Goal: Browse casually: Explore the website without a specific task or goal

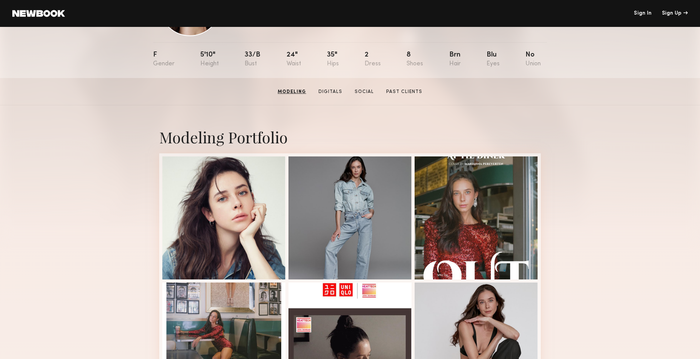
scroll to position [72, 0]
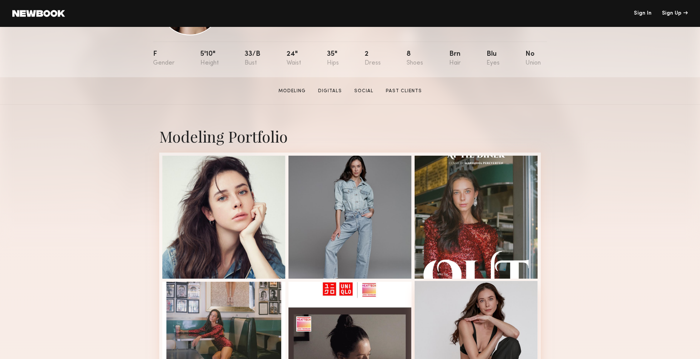
click at [486, 313] on div at bounding box center [476, 342] width 123 height 123
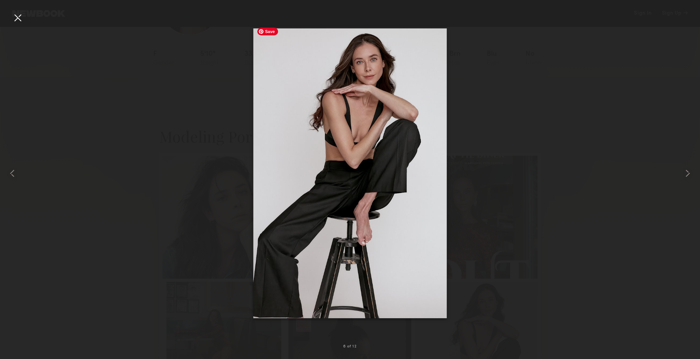
click at [174, 100] on div at bounding box center [350, 173] width 700 height 323
click at [17, 21] on div at bounding box center [18, 18] width 12 height 12
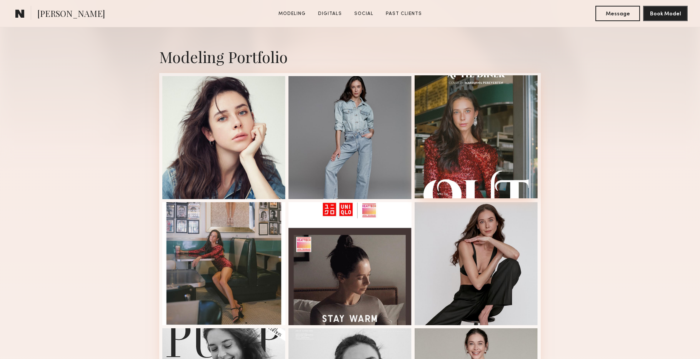
scroll to position [236, 0]
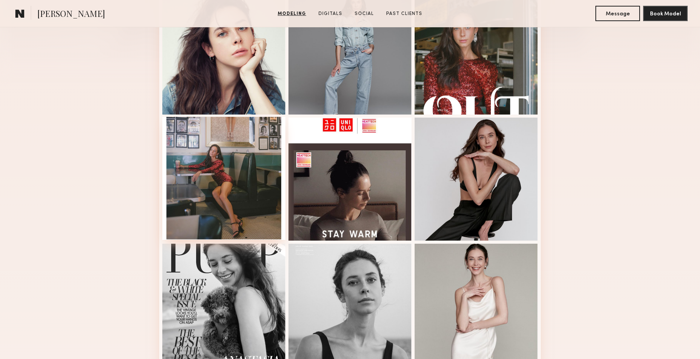
click at [244, 161] on div at bounding box center [223, 178] width 123 height 123
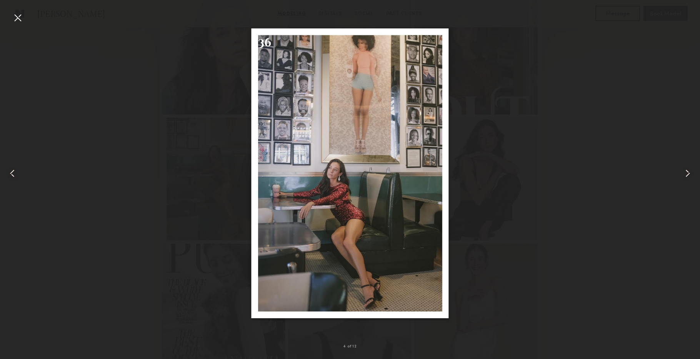
click at [690, 174] on common-icon at bounding box center [688, 173] width 12 height 12
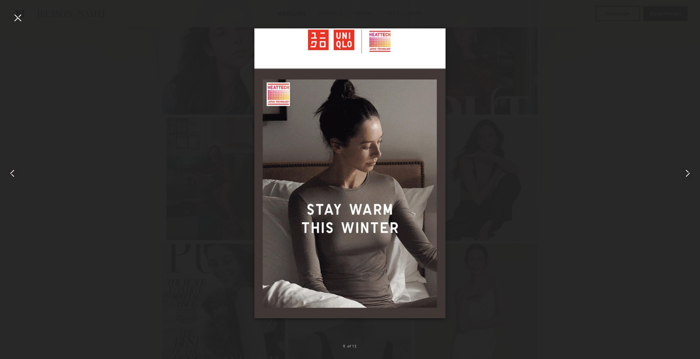
click at [690, 174] on common-icon at bounding box center [688, 173] width 12 height 12
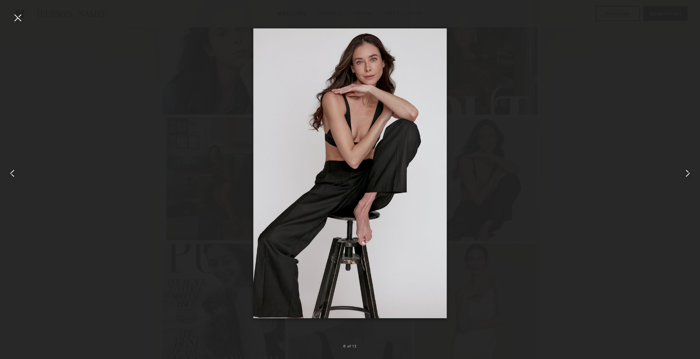
click at [690, 174] on common-icon at bounding box center [688, 173] width 12 height 12
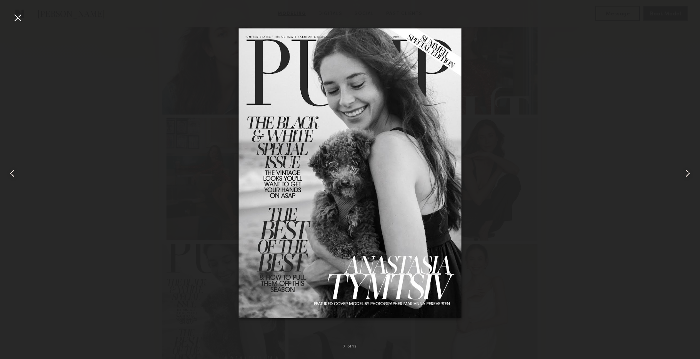
click at [690, 174] on common-icon at bounding box center [688, 173] width 12 height 12
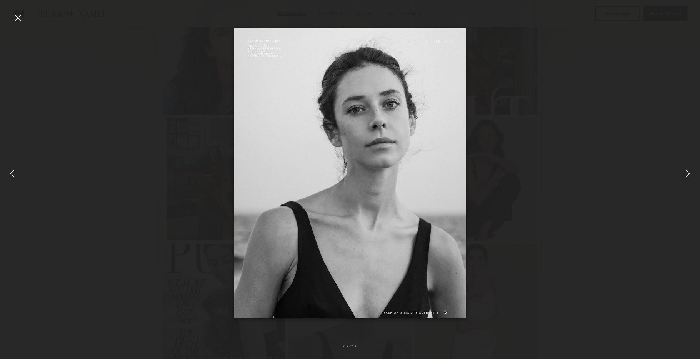
click at [690, 174] on common-icon at bounding box center [688, 173] width 12 height 12
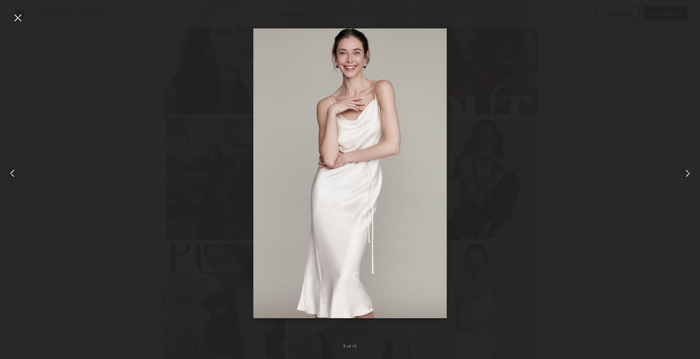
click at [690, 174] on common-icon at bounding box center [688, 173] width 12 height 12
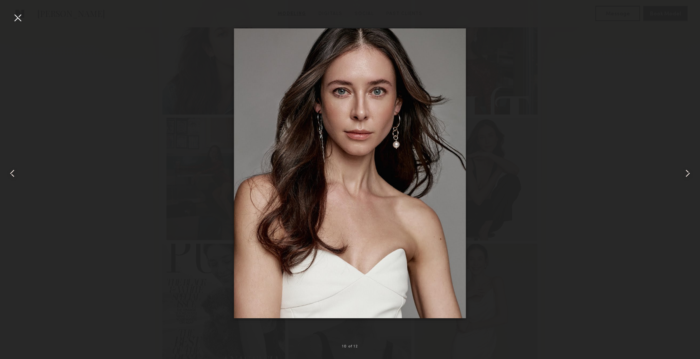
click at [690, 174] on common-icon at bounding box center [688, 173] width 12 height 12
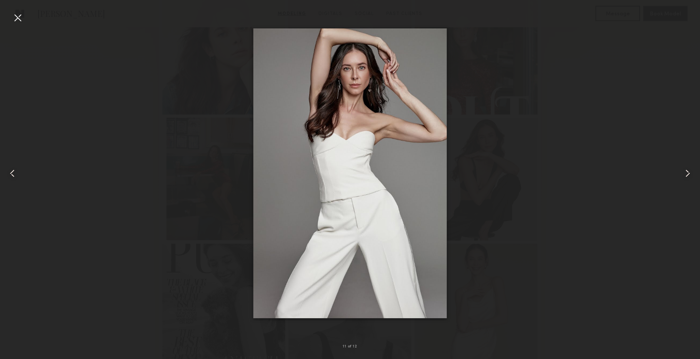
click at [690, 174] on common-icon at bounding box center [688, 173] width 12 height 12
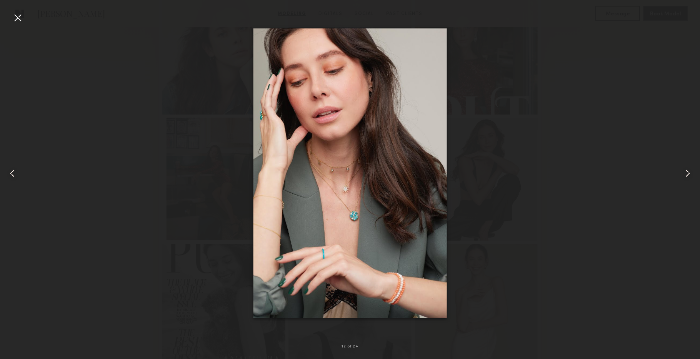
click at [690, 174] on common-icon at bounding box center [688, 173] width 12 height 12
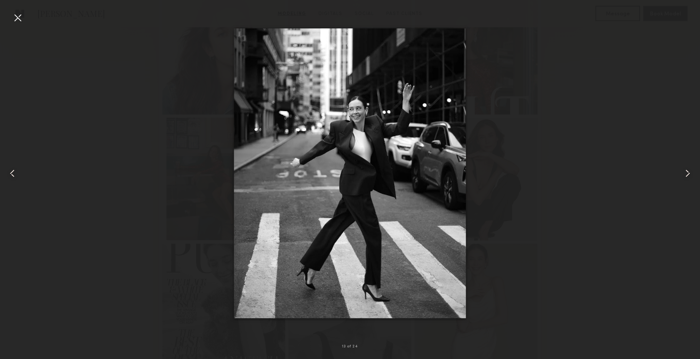
click at [690, 174] on common-icon at bounding box center [688, 173] width 12 height 12
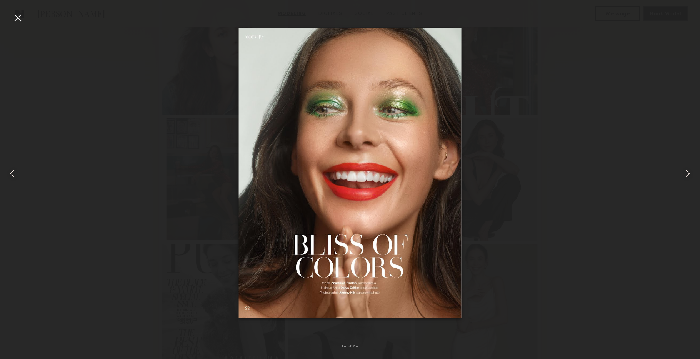
click at [690, 174] on common-icon at bounding box center [688, 173] width 12 height 12
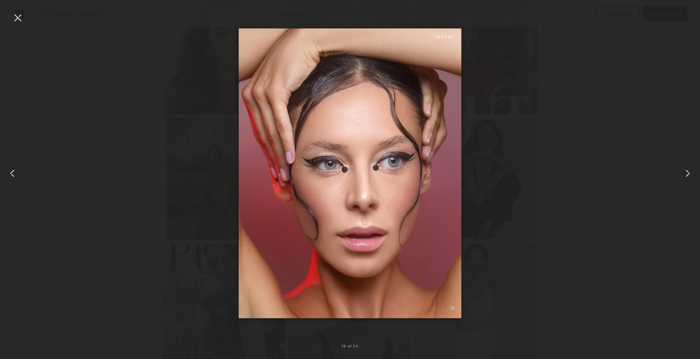
click at [690, 174] on common-icon at bounding box center [688, 173] width 12 height 12
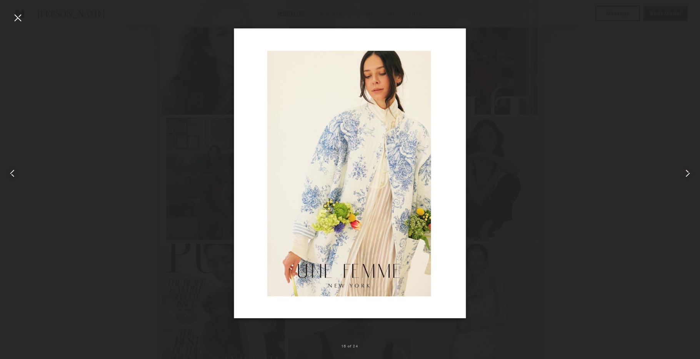
click at [690, 174] on common-icon at bounding box center [688, 173] width 12 height 12
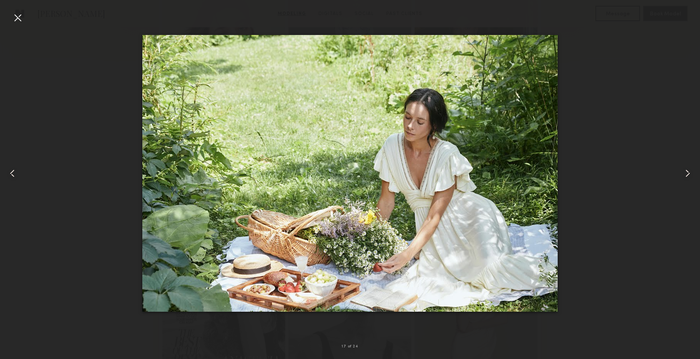
click at [690, 174] on common-icon at bounding box center [688, 173] width 12 height 12
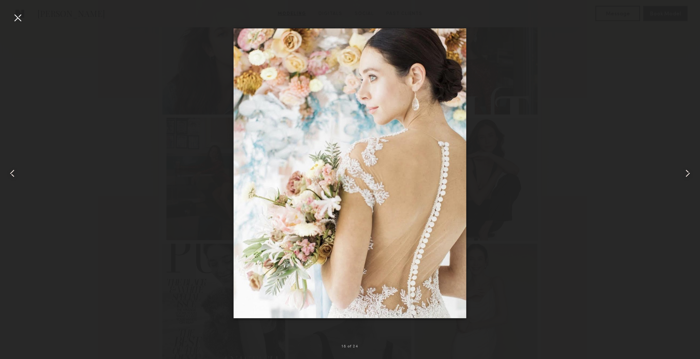
click at [690, 174] on common-icon at bounding box center [688, 173] width 12 height 12
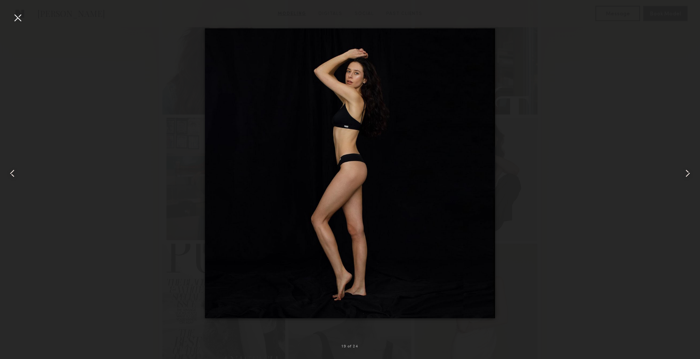
click at [148, 173] on div at bounding box center [350, 173] width 700 height 323
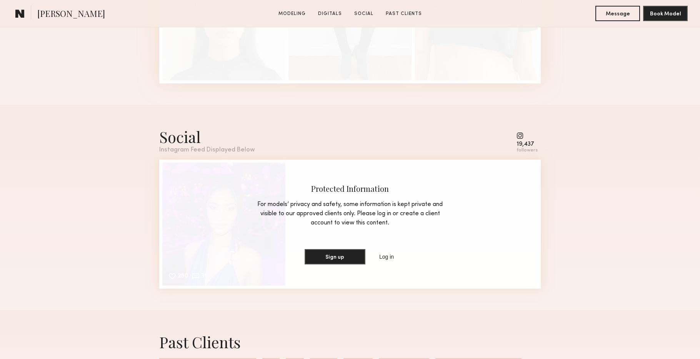
scroll to position [949, 0]
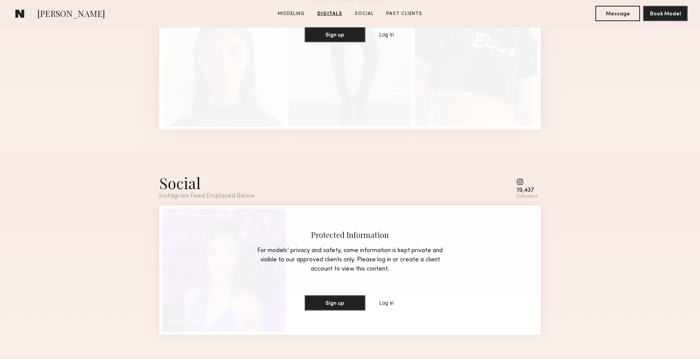
click at [212, 196] on div "Instagram Feed Displayed Below" at bounding box center [206, 196] width 95 height 7
click at [121, 167] on div "Social Instagram Feed Displayed Below 19,437 followers 250 31 Likes & comments …" at bounding box center [350, 254] width 700 height 206
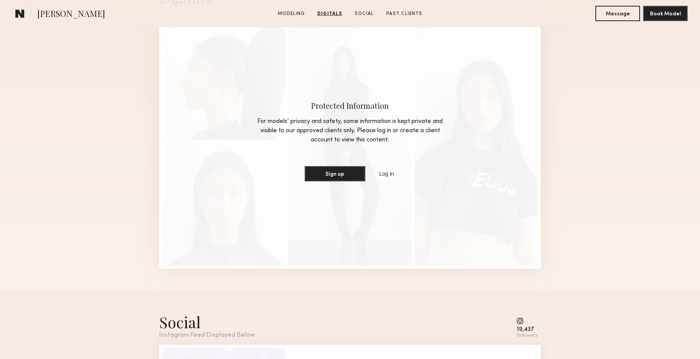
scroll to position [653, 0]
